Goal: Find specific page/section: Find specific page/section

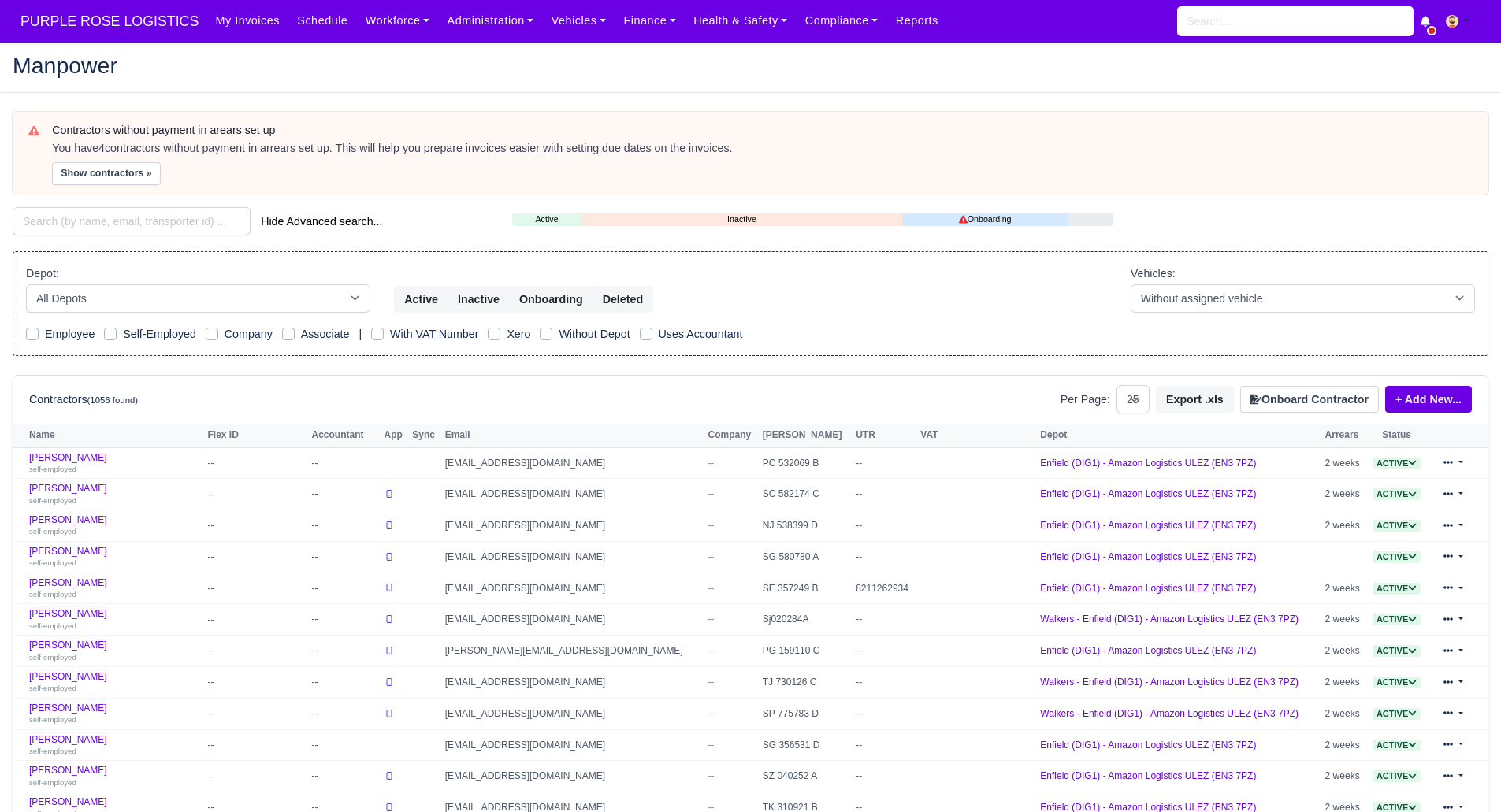
select select "25"
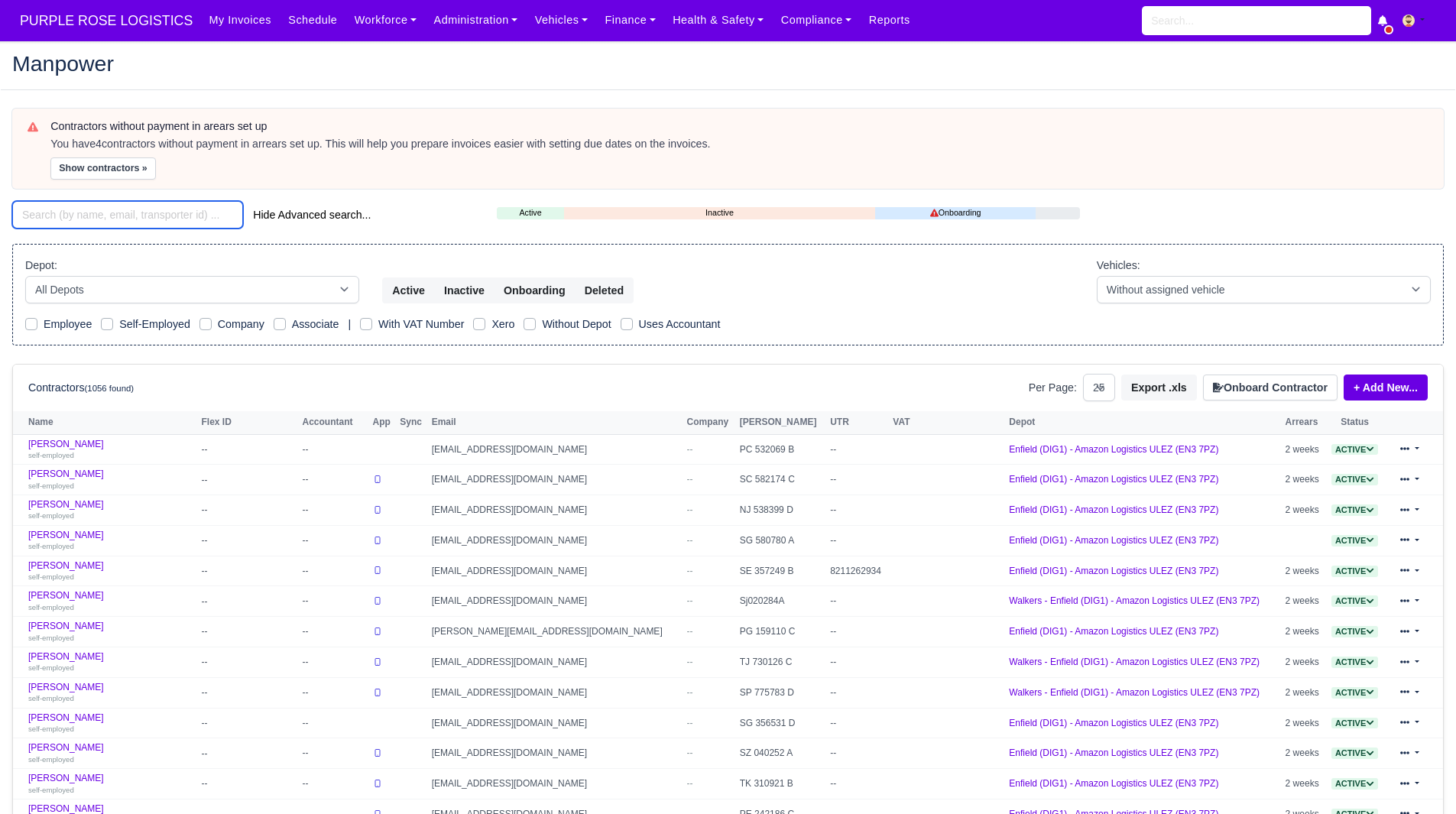
click at [173, 223] on input "search" at bounding box center [128, 214] width 231 height 27
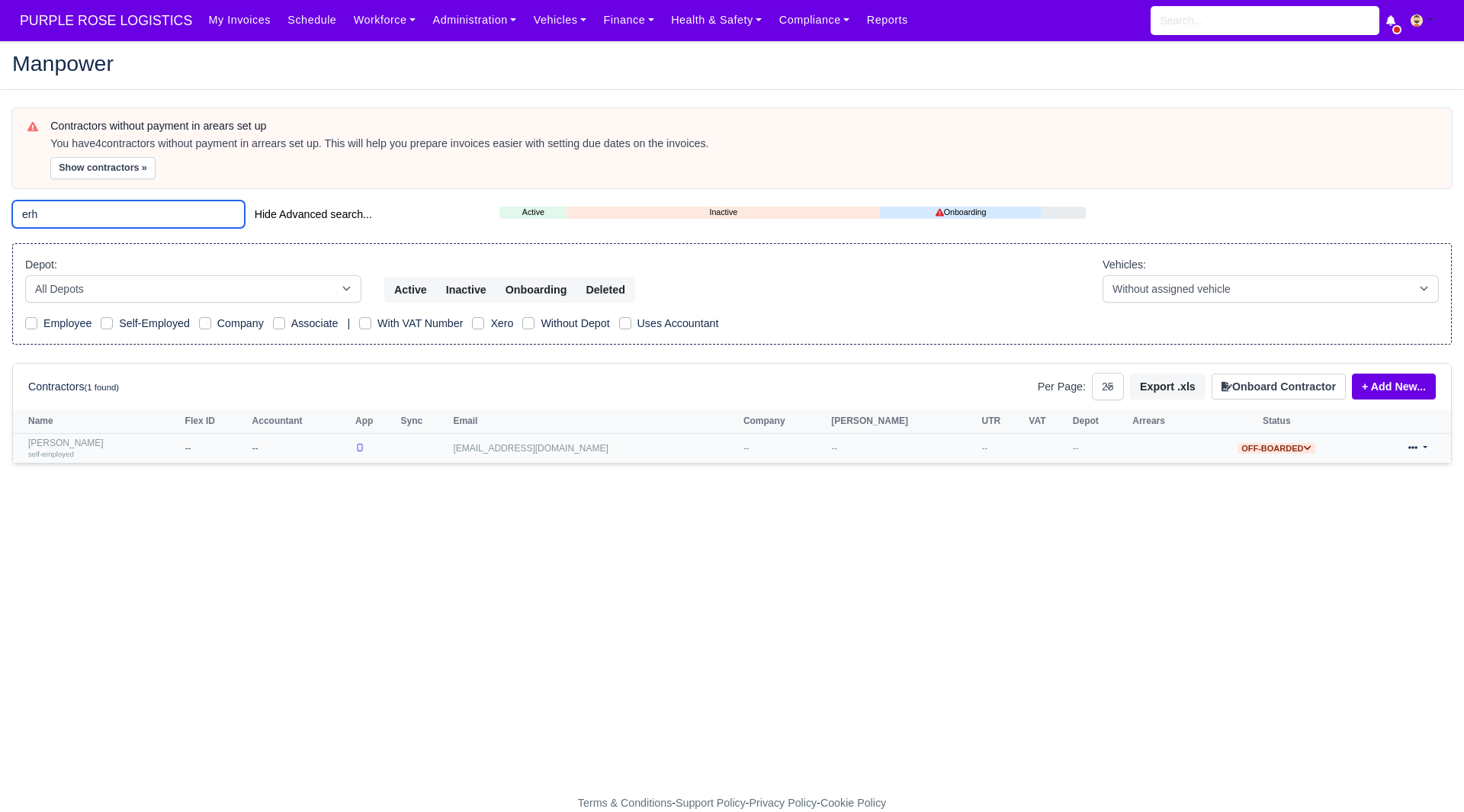
type input "erh"
click at [47, 442] on link "Erhan Letif self-employed" at bounding box center [103, 448] width 149 height 22
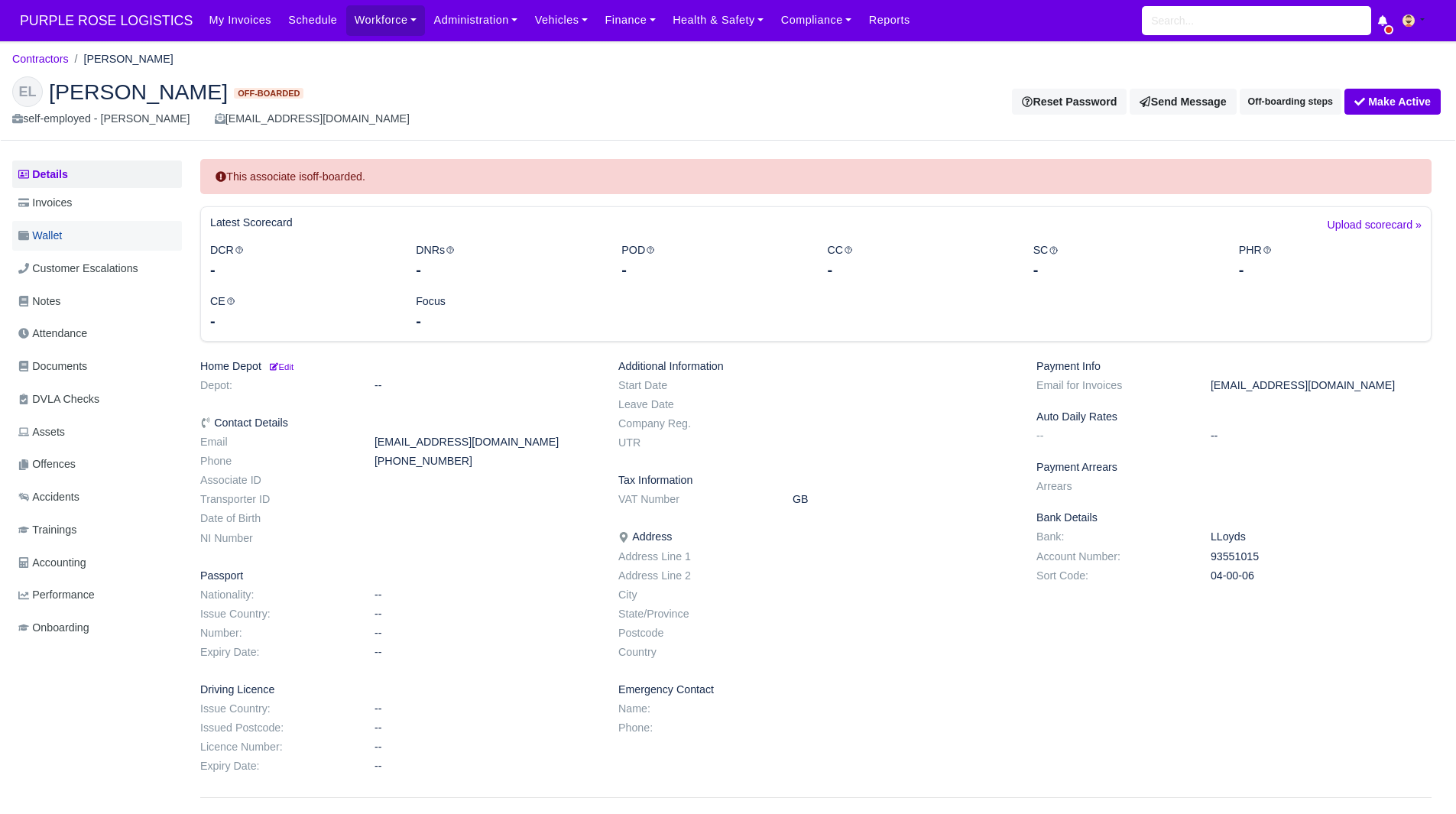
click at [97, 226] on link "Wallet" at bounding box center [97, 235] width 170 height 29
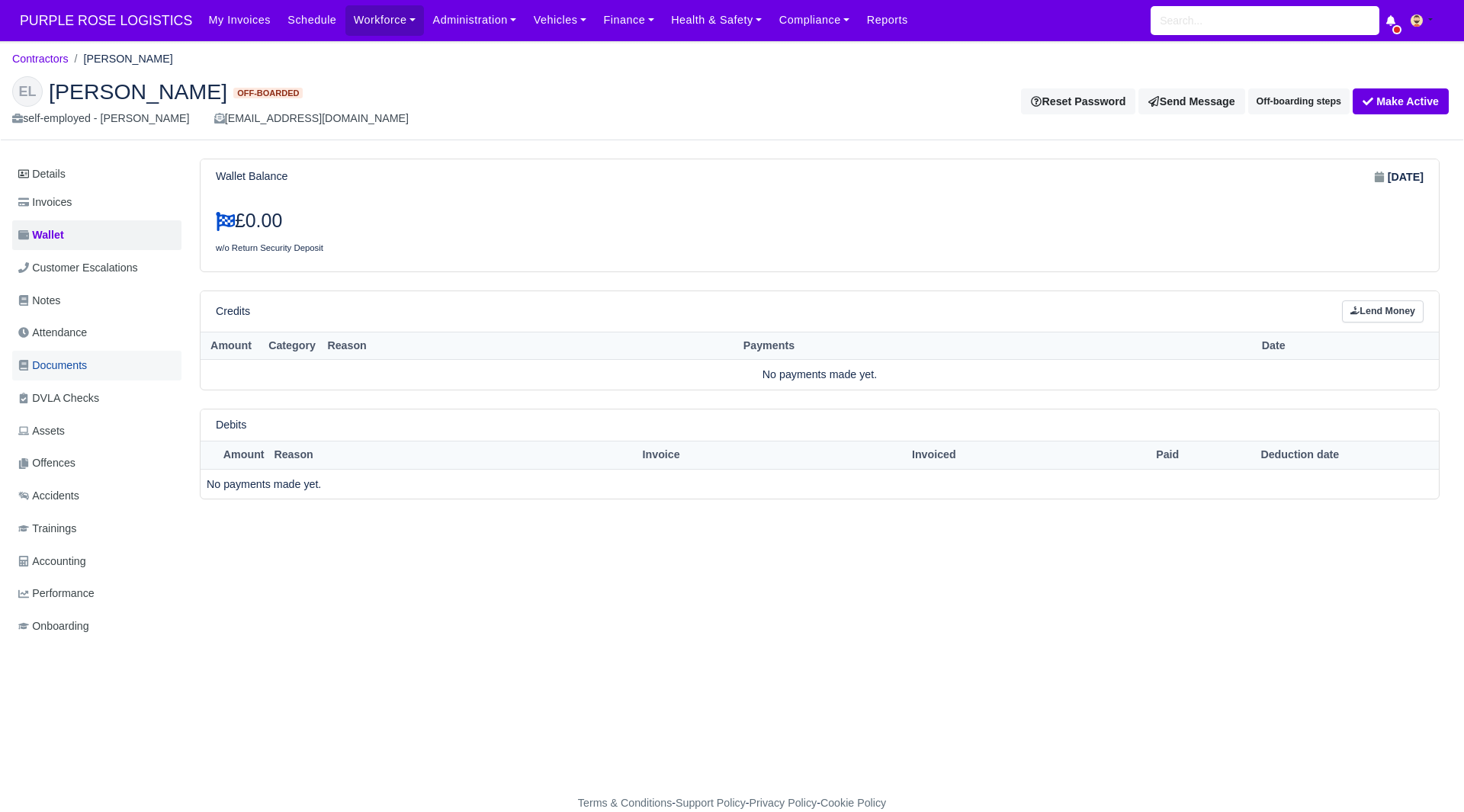
click at [96, 354] on link "Documents" at bounding box center [96, 365] width 169 height 29
